Goal: Task Accomplishment & Management: Manage account settings

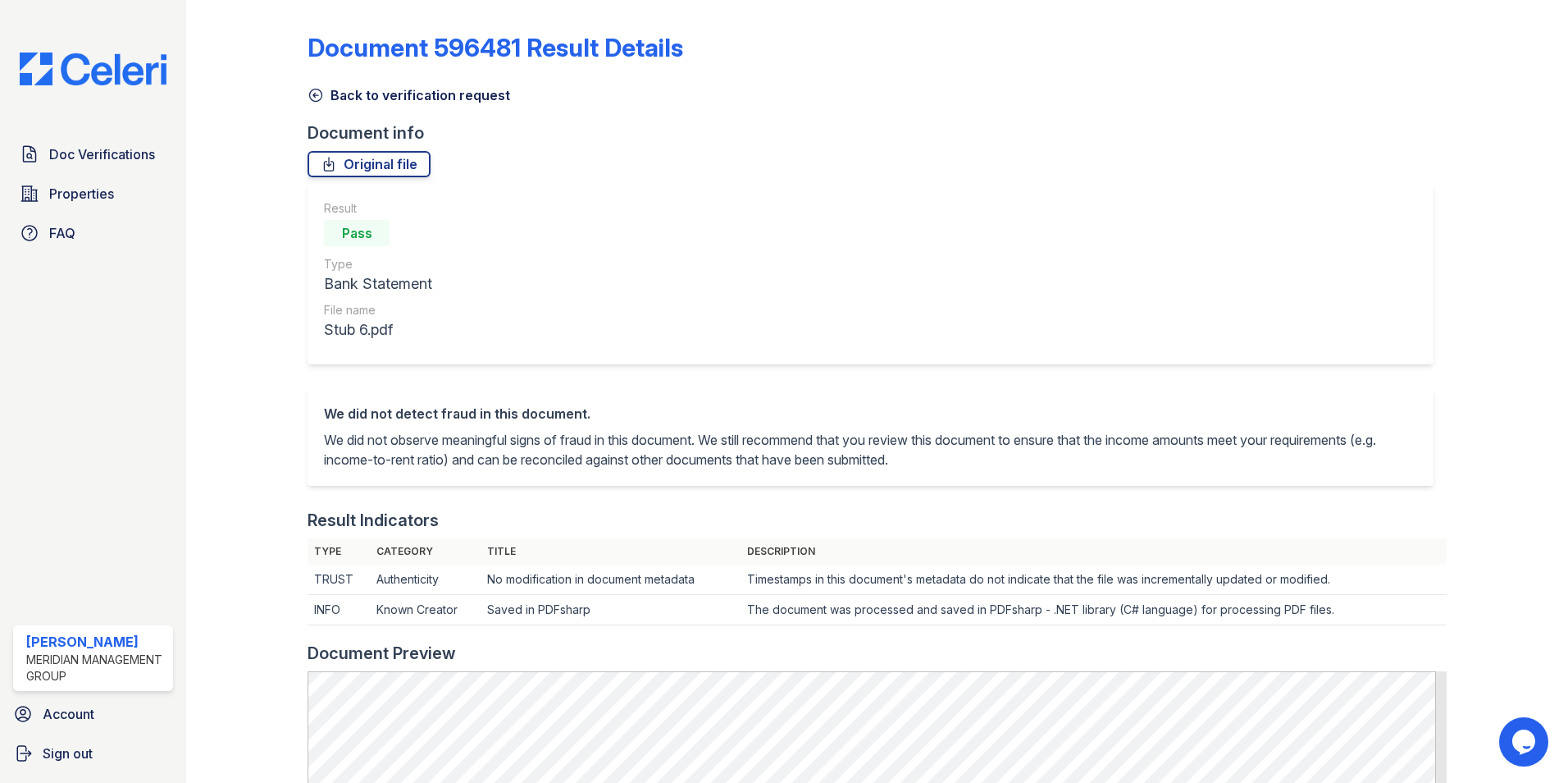
click at [312, 97] on icon at bounding box center [315, 95] width 17 height 17
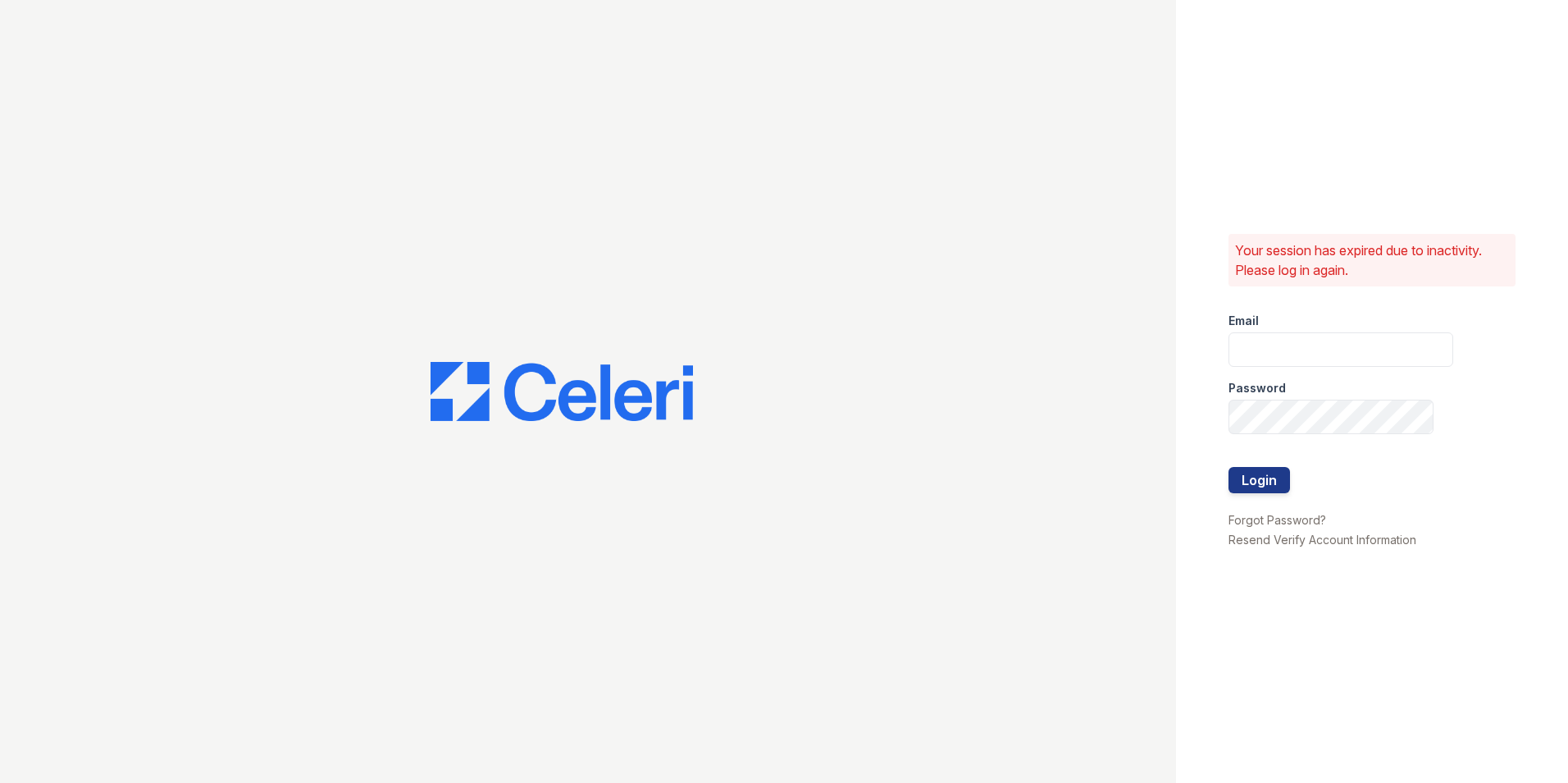
type input "[EMAIL_ADDRESS][DOMAIN_NAME]"
click at [1252, 476] on button "Login" at bounding box center [1259, 480] width 61 height 27
